Goal: Check status: Check status

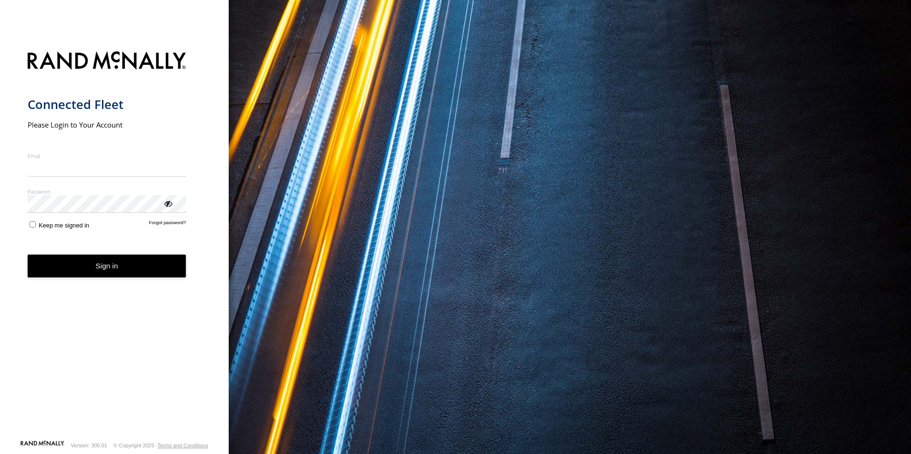
type input "**********"
drag, startPoint x: 74, startPoint y: 273, endPoint x: 96, endPoint y: 276, distance: 22.6
click at [76, 269] on button "Sign in" at bounding box center [107, 266] width 159 height 23
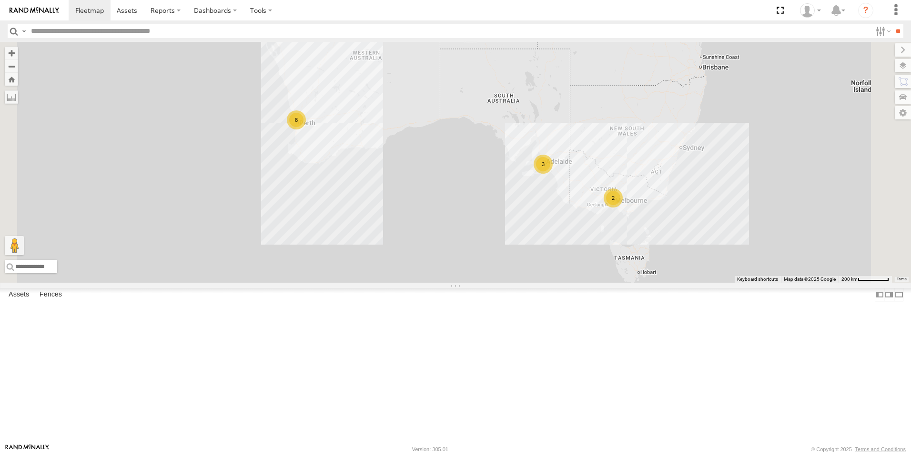
click at [0, 0] on link at bounding box center [0, 0] width 0 height 0
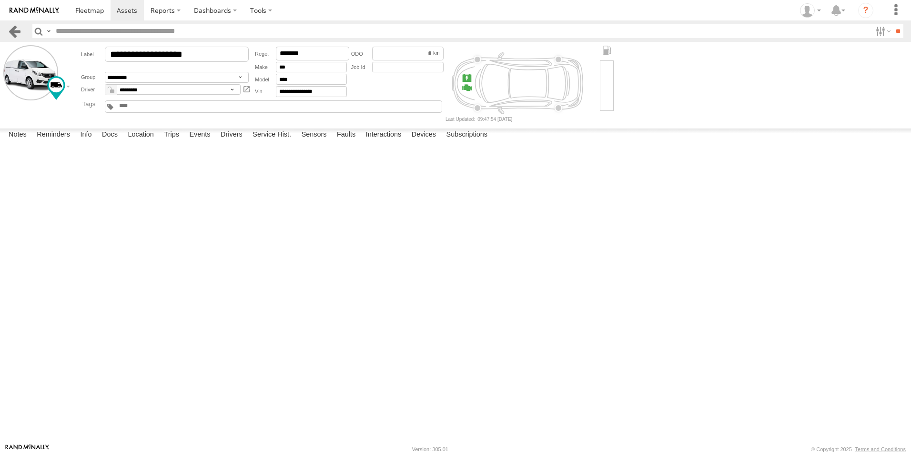
click at [13, 33] on link at bounding box center [15, 31] width 14 height 14
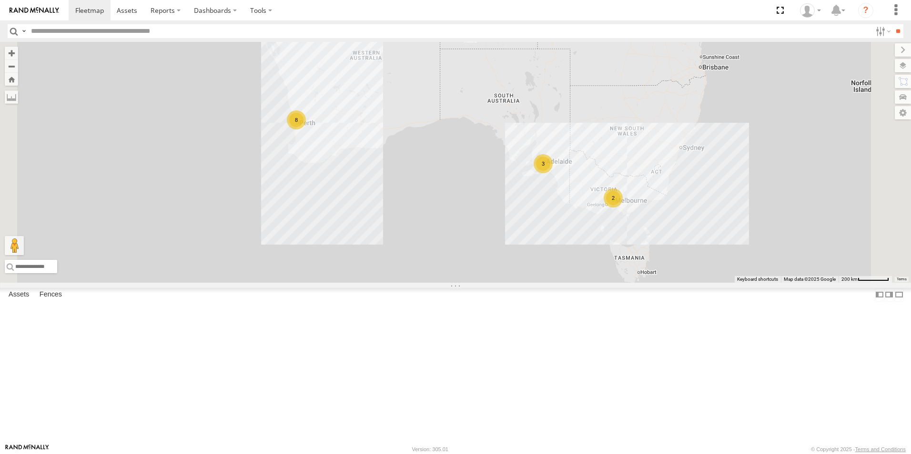
click at [0, 0] on link at bounding box center [0, 0] width 0 height 0
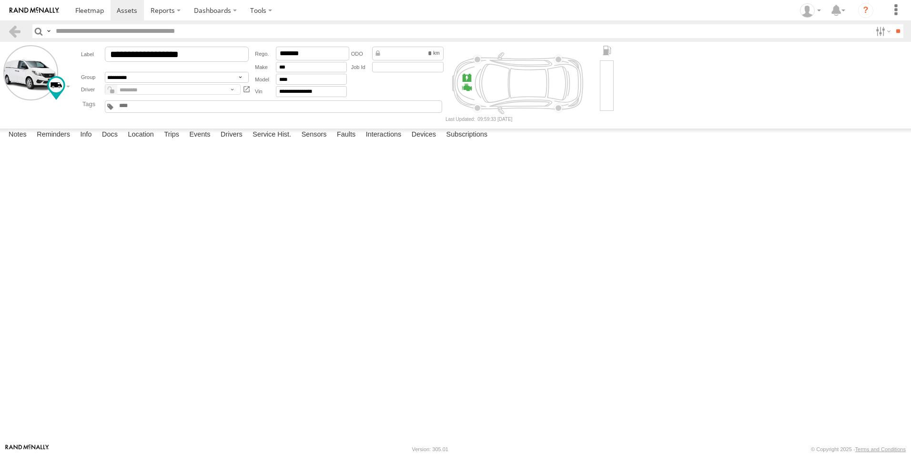
scroll to position [48, 0]
drag, startPoint x: 19, startPoint y: 31, endPoint x: 44, endPoint y: 23, distance: 25.9
click at [19, 31] on link at bounding box center [15, 31] width 14 height 14
